Goal: Information Seeking & Learning: Learn about a topic

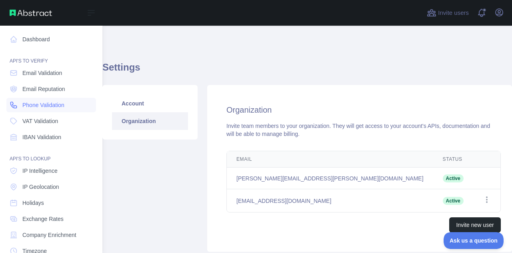
click at [38, 106] on span "Phone Validation" at bounding box center [43, 105] width 42 height 8
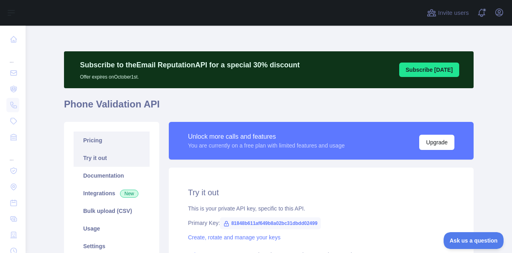
click at [88, 142] on link "Pricing" at bounding box center [112, 140] width 76 height 18
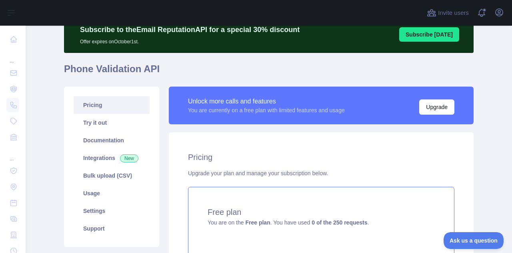
scroll to position [24, 0]
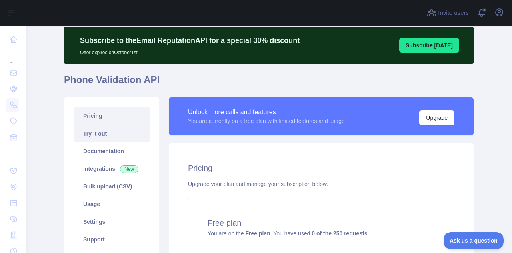
click at [132, 137] on link "Try it out" at bounding box center [112, 133] width 76 height 18
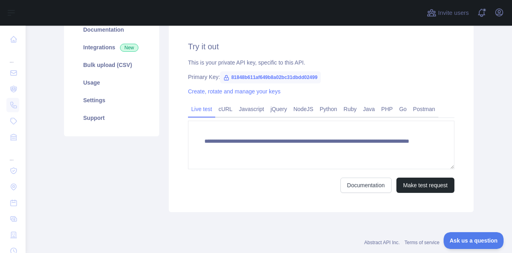
scroll to position [146, 0]
